Goal: Find specific page/section: Find specific page/section

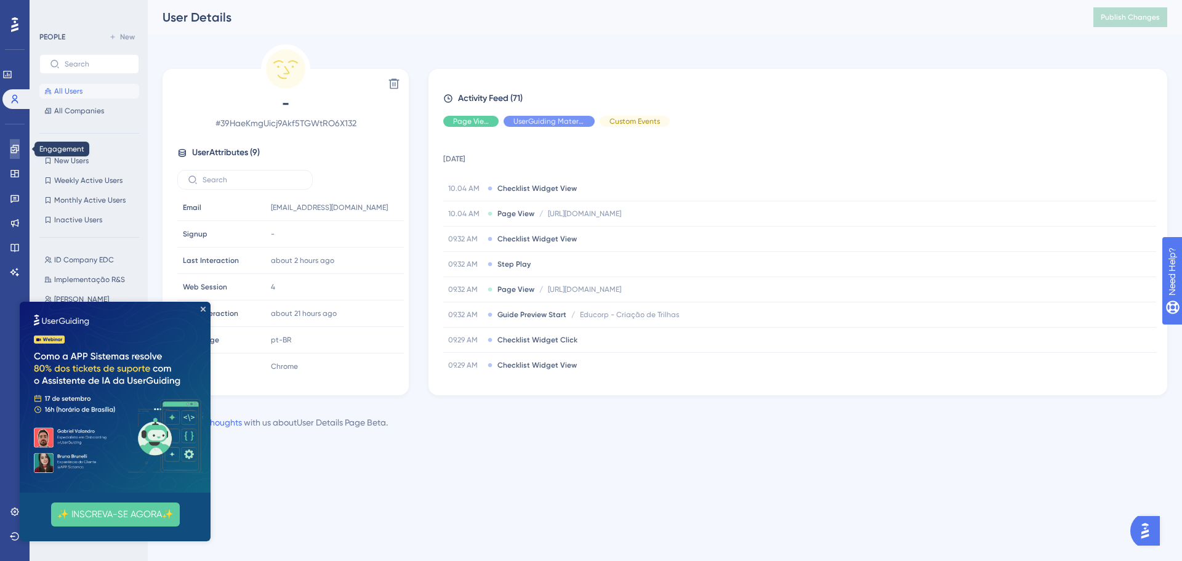
click at [18, 147] on icon at bounding box center [14, 149] width 8 height 8
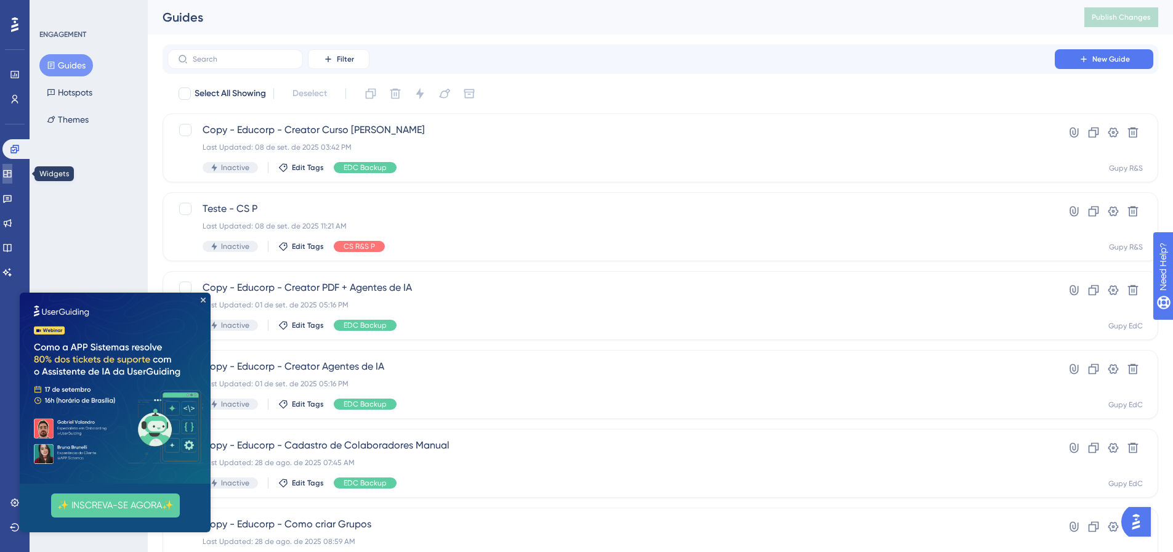
click at [12, 175] on link at bounding box center [7, 174] width 10 height 20
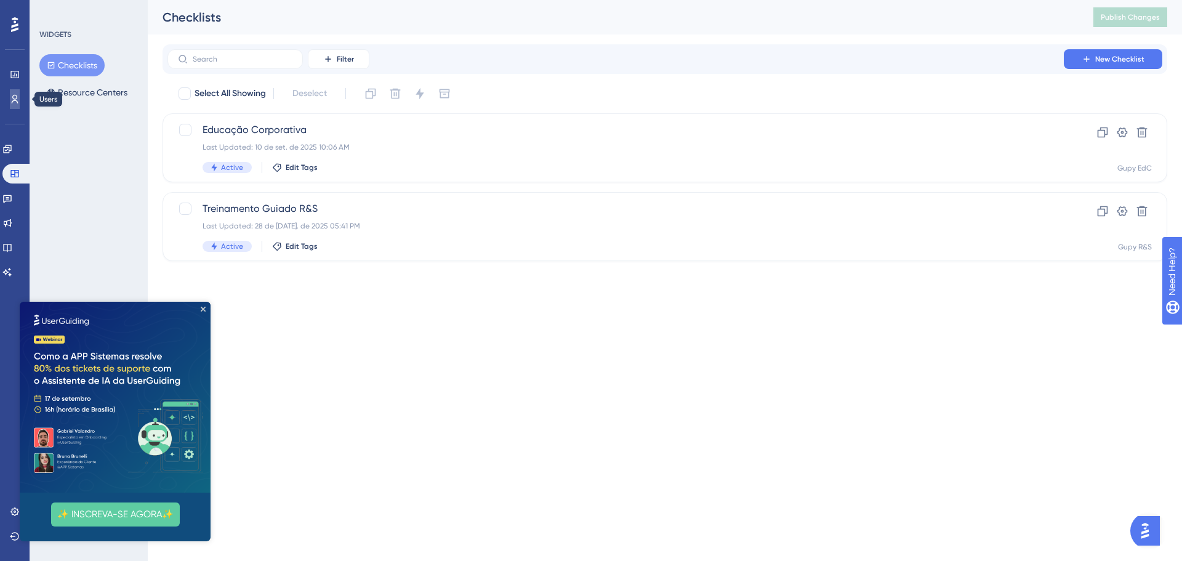
click at [15, 100] on icon at bounding box center [15, 99] width 10 height 10
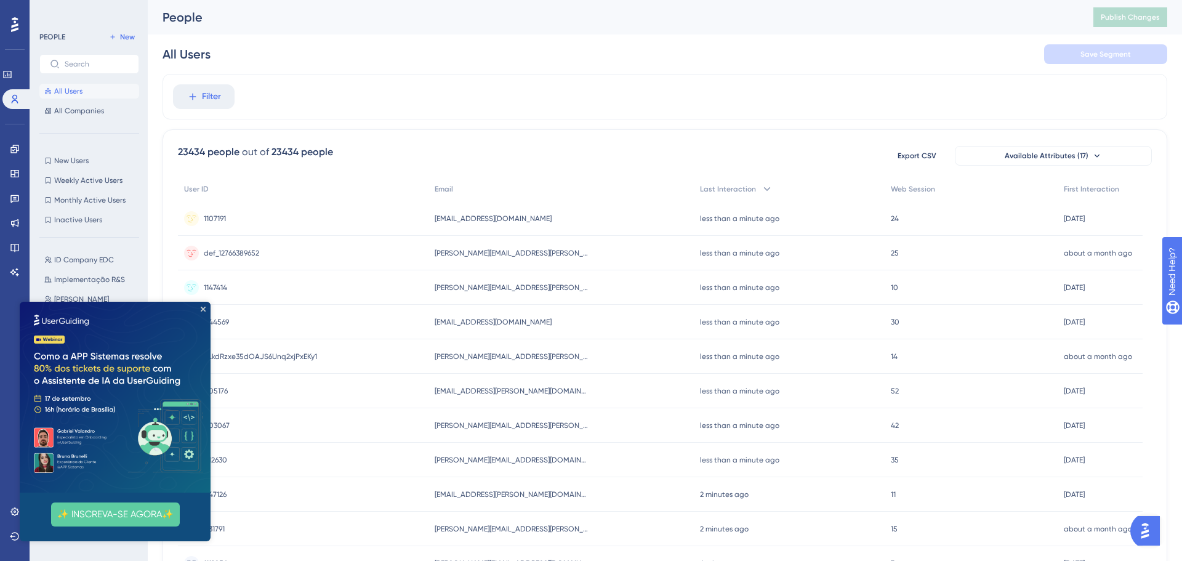
click at [201, 316] on img at bounding box center [115, 397] width 191 height 191
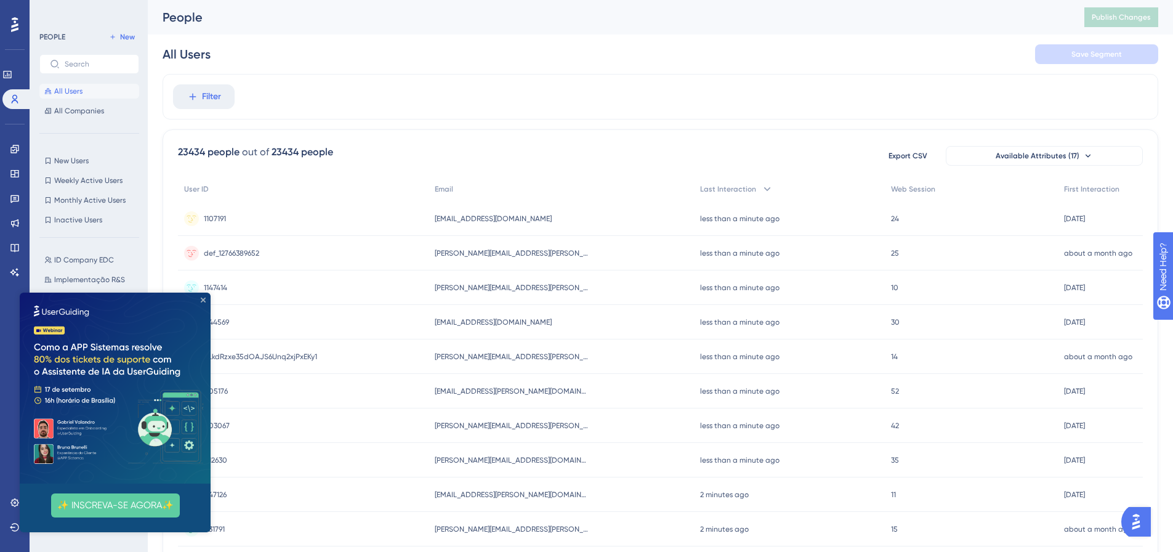
click at [202, 298] on icon "Close Preview" at bounding box center [203, 299] width 5 height 5
